Goal: Task Accomplishment & Management: Manage account settings

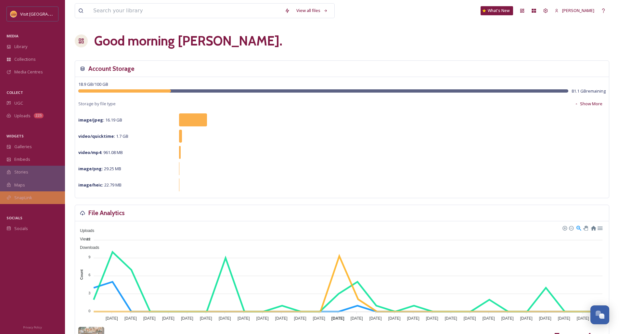
click at [32, 195] on div "SnapLink" at bounding box center [32, 197] width 65 height 13
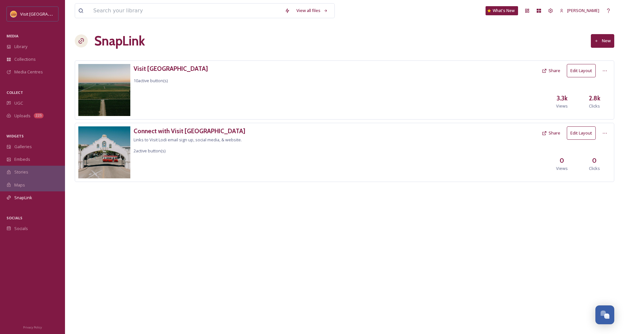
click at [590, 73] on button "Edit Layout" at bounding box center [581, 70] width 29 height 13
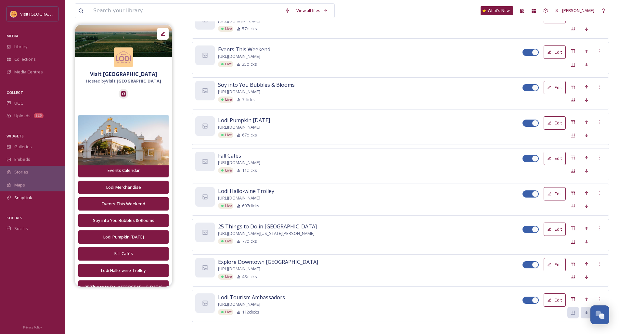
scroll to position [186, 0]
click at [602, 194] on icon at bounding box center [600, 194] width 5 height 5
click at [589, 227] on span "Delete Button" at bounding box center [588, 228] width 27 height 6
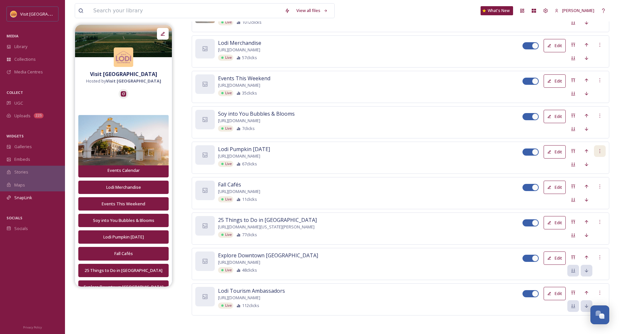
click at [602, 151] on icon at bounding box center [600, 151] width 5 height 5
click at [591, 186] on span "Delete Button" at bounding box center [588, 185] width 27 height 6
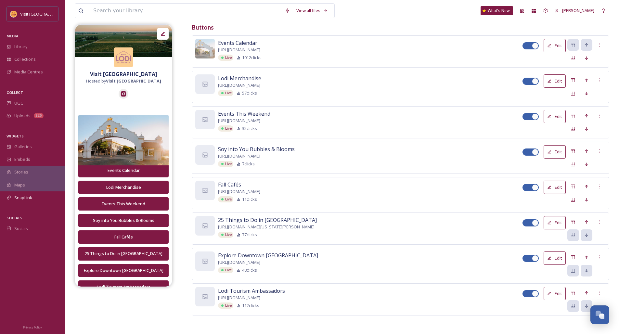
scroll to position [121, 0]
click at [558, 186] on button "Edit" at bounding box center [555, 188] width 22 height 13
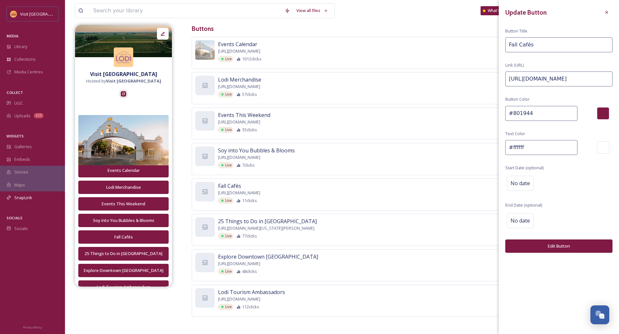
drag, startPoint x: 592, startPoint y: 79, endPoint x: 498, endPoint y: 81, distance: 94.3
click at [498, 81] on div "Events Calendar [URL][DOMAIN_NAME] Live 1012 clicks Edit Lodi Merchandise [URL]…" at bounding box center [401, 177] width 418 height 280
paste input "fall-cafes-lodi"
type input "[URL][DOMAIN_NAME]"
click at [557, 248] on button "Edit Button" at bounding box center [559, 246] width 107 height 13
